Goal: Transaction & Acquisition: Subscribe to service/newsletter

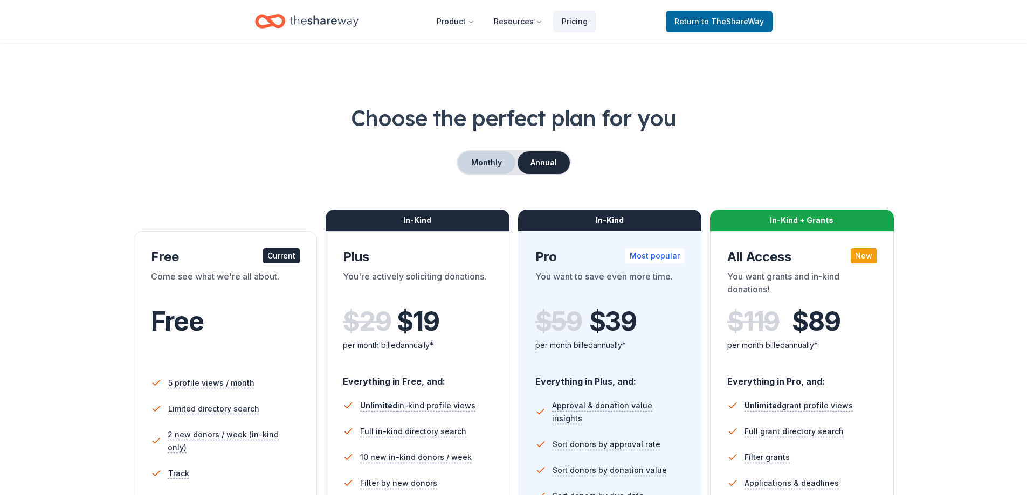
click at [489, 161] on button "Monthly" at bounding box center [487, 162] width 58 height 23
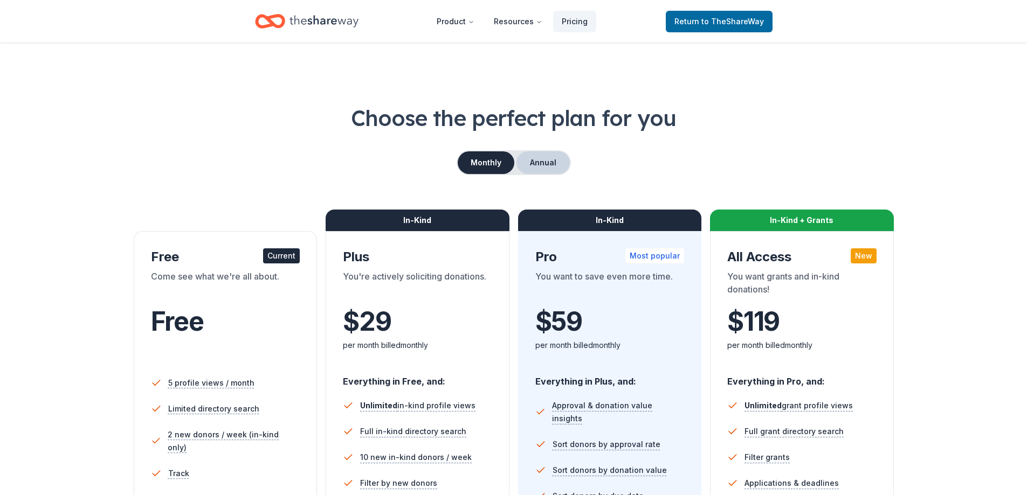
click at [548, 164] on button "Annual" at bounding box center [542, 162] width 53 height 23
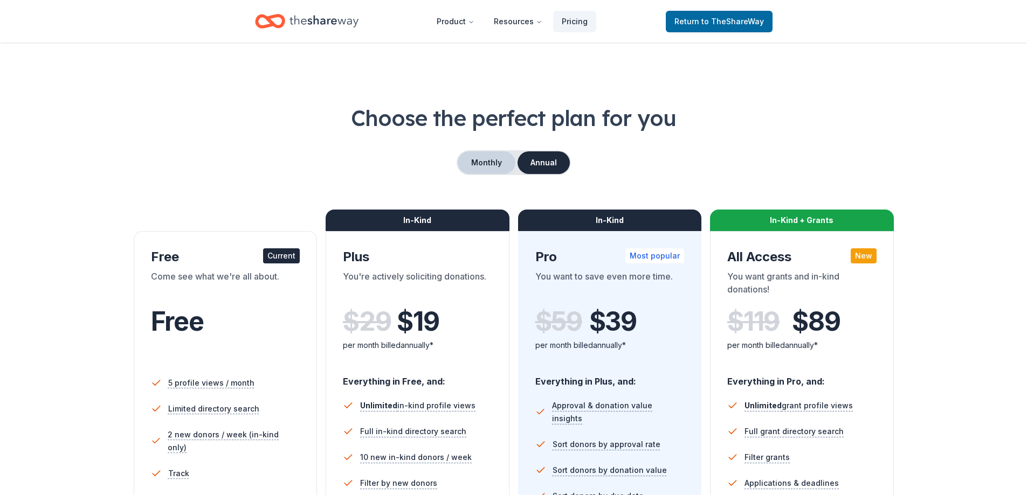
click at [491, 168] on button "Monthly" at bounding box center [487, 162] width 58 height 23
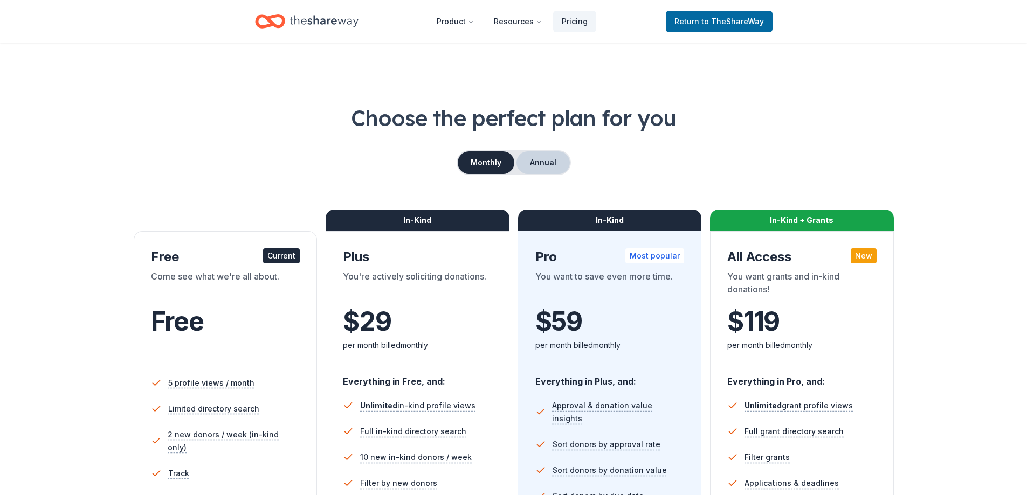
click at [552, 163] on button "Annual" at bounding box center [542, 162] width 53 height 23
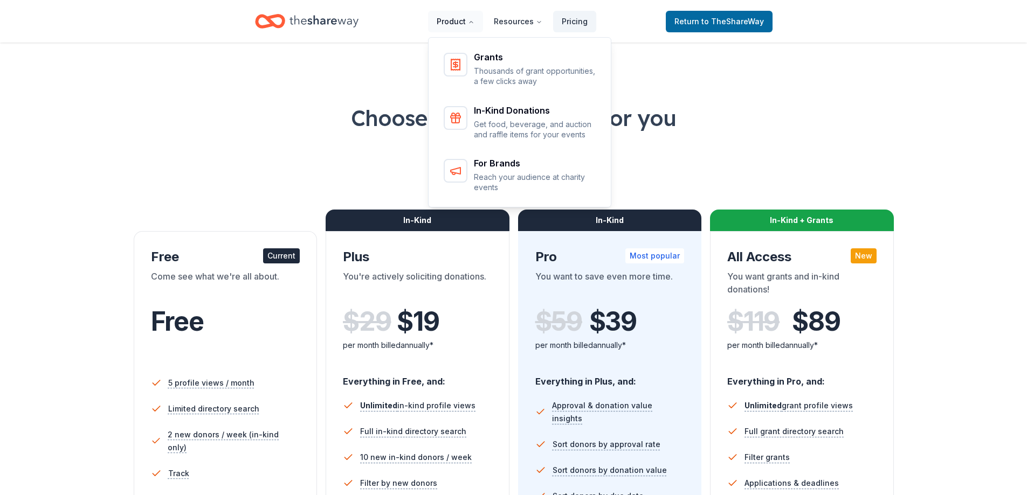
click at [471, 23] on icon "Main" at bounding box center [471, 22] width 6 height 6
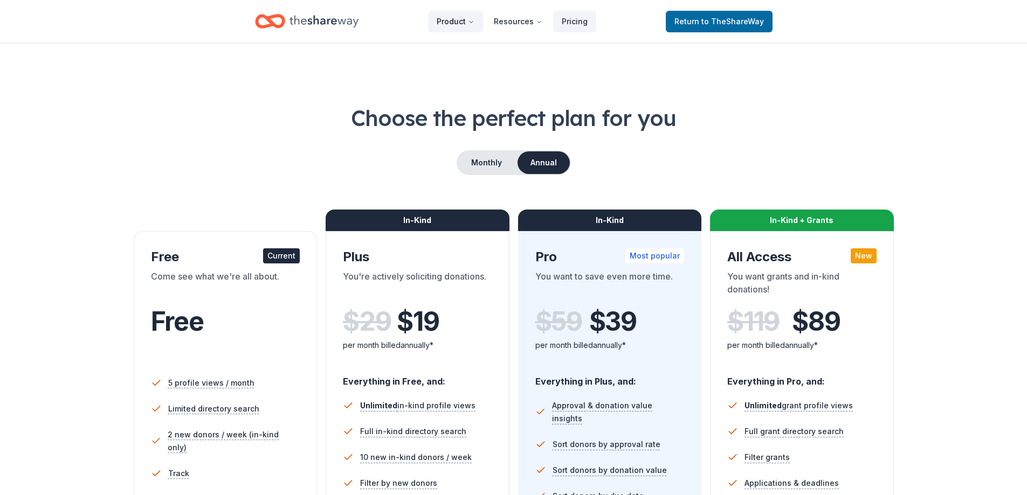
click at [460, 22] on button "Product" at bounding box center [455, 22] width 55 height 22
click at [577, 23] on link "Pricing" at bounding box center [574, 22] width 43 height 22
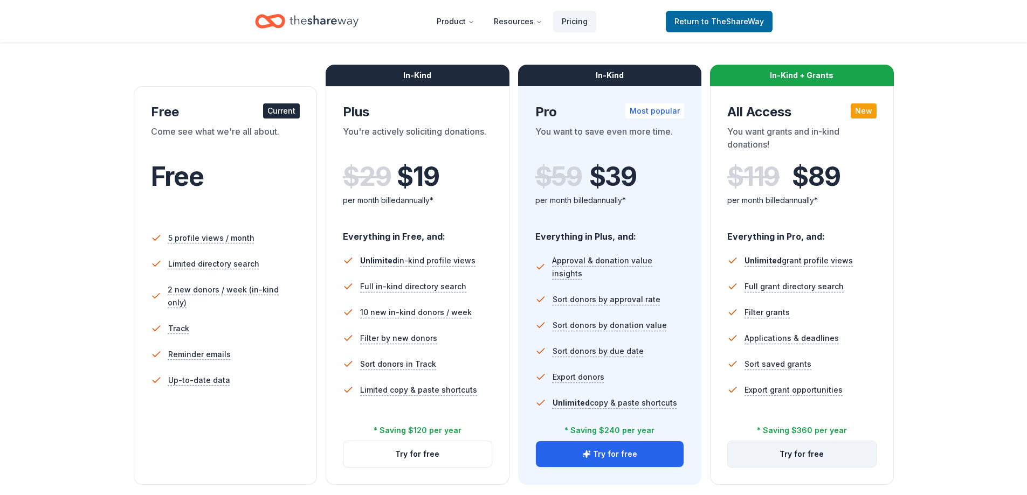
click at [821, 457] on button "Try for free" at bounding box center [802, 455] width 148 height 26
